Goal: Contribute content: Add original content to the website for others to see

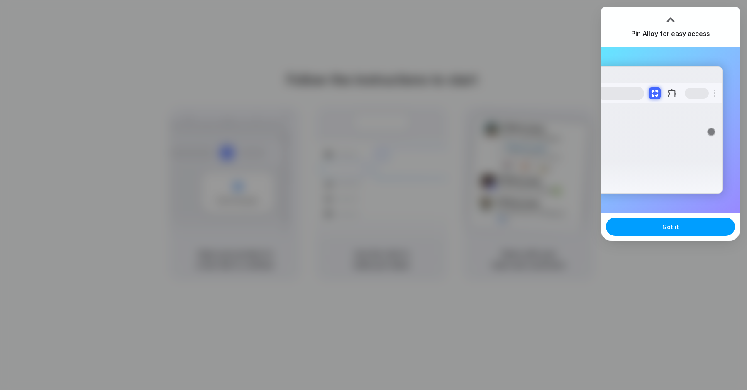
click at [676, 226] on span "Got it" at bounding box center [670, 227] width 17 height 9
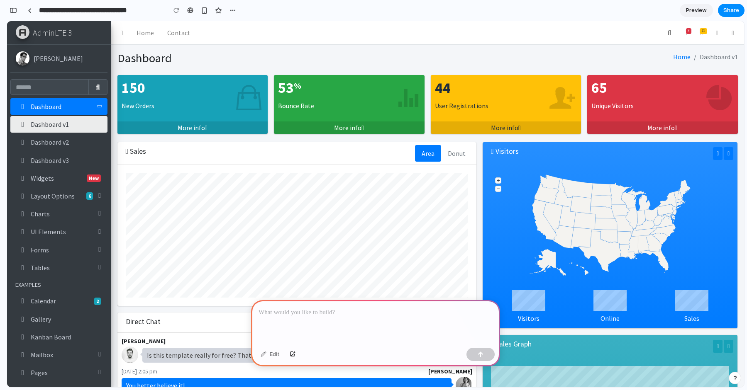
click at [320, 316] on p at bounding box center [375, 313] width 234 height 10
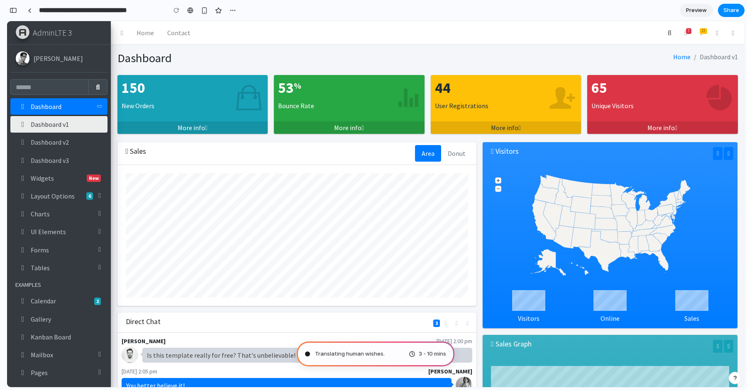
type input "**********"
